Goal: Information Seeking & Learning: Learn about a topic

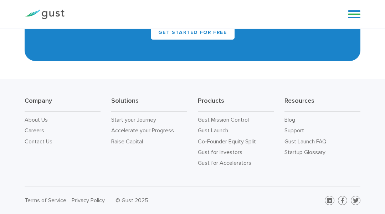
scroll to position [2881, 0]
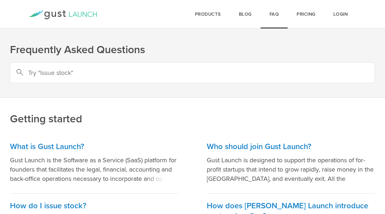
scroll to position [534, 0]
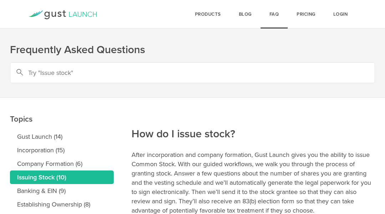
scroll to position [134, 0]
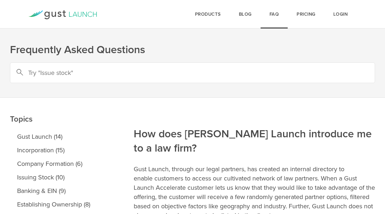
scroll to position [237, 0]
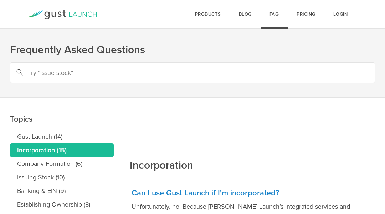
scroll to position [406, 0]
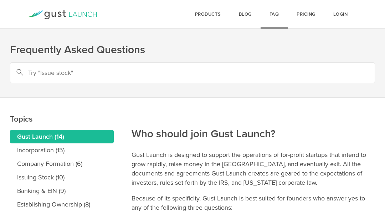
scroll to position [162, 0]
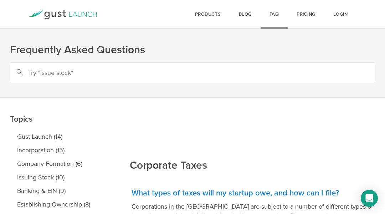
scroll to position [270, 0]
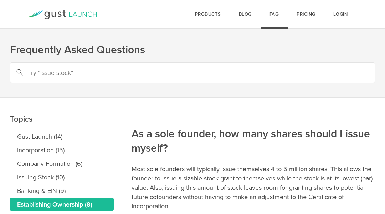
scroll to position [134, 0]
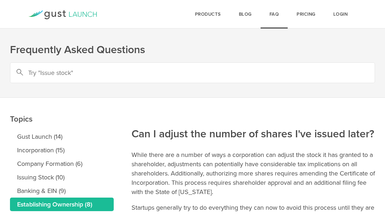
scroll to position [134, 0]
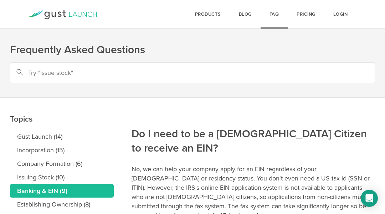
scroll to position [134, 0]
